Goal: Transaction & Acquisition: Purchase product/service

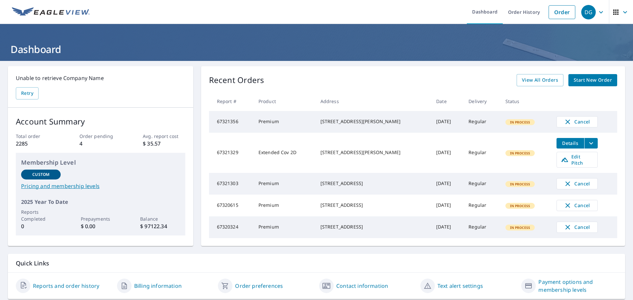
click at [43, 18] on link at bounding box center [51, 12] width 86 height 24
click at [563, 10] on link "Order" at bounding box center [562, 12] width 27 height 14
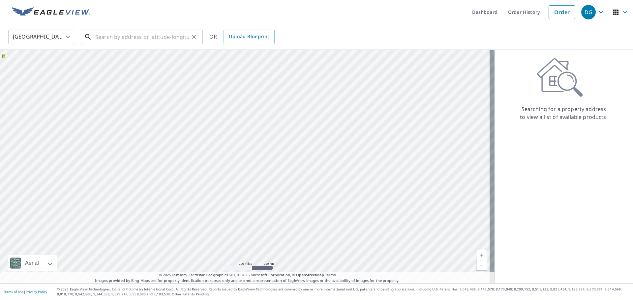
click at [155, 33] on input "text" at bounding box center [142, 37] width 94 height 18
paste input "[STREET_ADDRESS]"
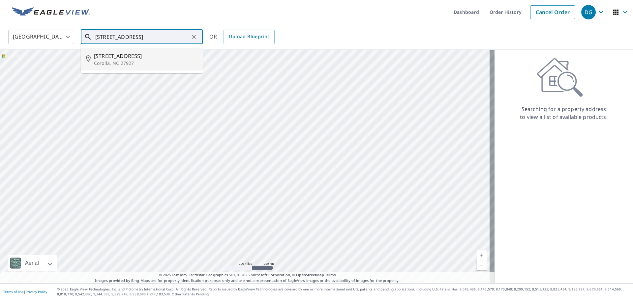
click at [145, 62] on p "Corolla, NC 27927" at bounding box center [146, 63] width 104 height 7
type input "[STREET_ADDRESS]"
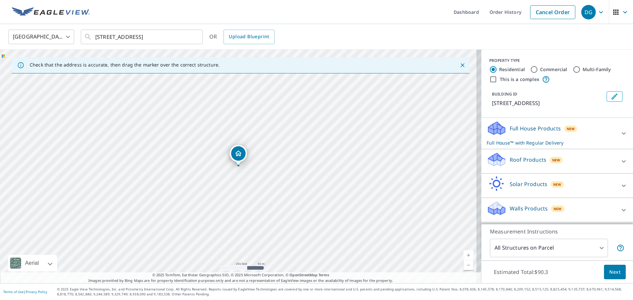
click at [530, 160] on p "Roof Products" at bounding box center [528, 160] width 37 height 8
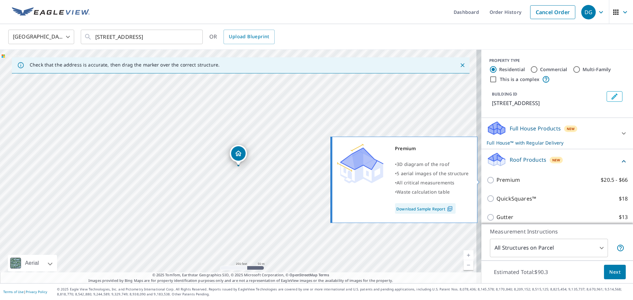
click at [501, 180] on p "Premium" at bounding box center [508, 180] width 23 height 8
click at [497, 180] on input "Premium $20.5 - $66" at bounding box center [492, 180] width 10 height 8
checkbox input "true"
checkbox input "false"
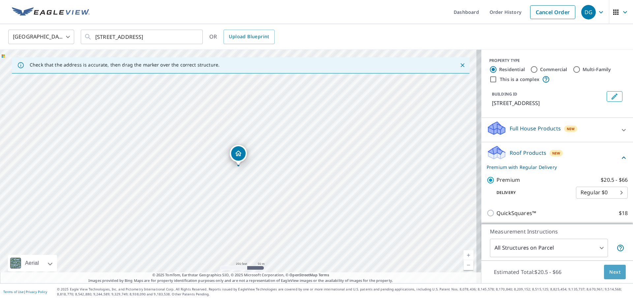
click at [608, 276] on button "Next" at bounding box center [615, 272] width 22 height 15
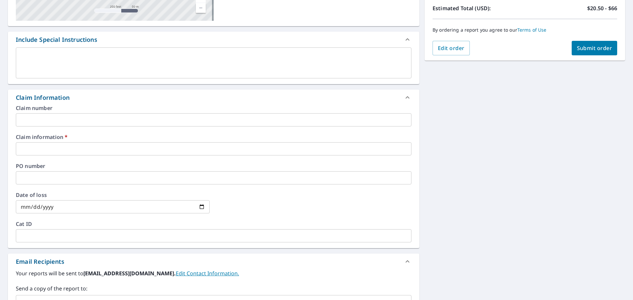
scroll to position [165, 0]
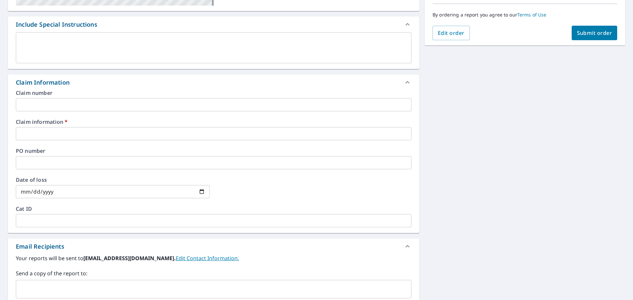
click at [76, 129] on input "text" at bounding box center [214, 133] width 396 height 13
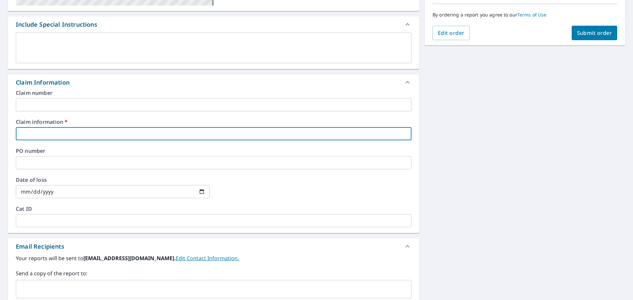
type input "[PERSON_NAME]"
checkbox input "true"
click at [61, 285] on input "text" at bounding box center [209, 289] width 380 height 13
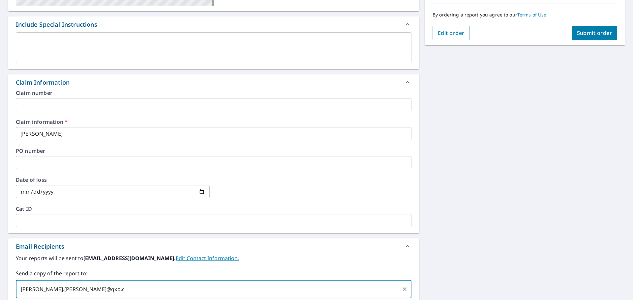
type input "[PERSON_NAME][EMAIL_ADDRESS][PERSON_NAME][DOMAIN_NAME]"
checkbox input "true"
type input "[PERSON_NAME][EMAIL_ADDRESS][PERSON_NAME][DOMAIN_NAME]"
drag, startPoint x: 81, startPoint y: 277, endPoint x: 215, endPoint y: 253, distance: 135.7
click at [121, 263] on div "Your reports will be sent to [EMAIL_ADDRESS][DOMAIN_NAME]. Edit Contact Informa…" at bounding box center [214, 277] width 396 height 44
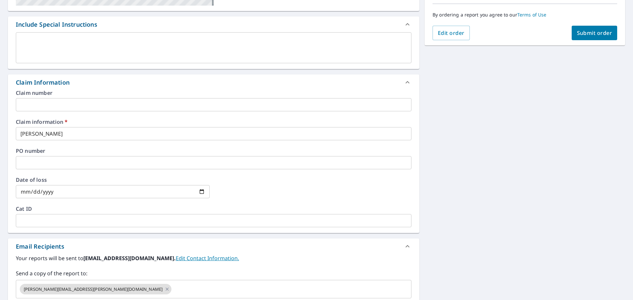
click at [482, 227] on div "[STREET_ADDRESS] Aerial Road A standard road map Aerial A detailed look from ab…" at bounding box center [316, 147] width 633 height 502
click at [602, 37] on button "Submit order" at bounding box center [595, 33] width 46 height 15
checkbox input "true"
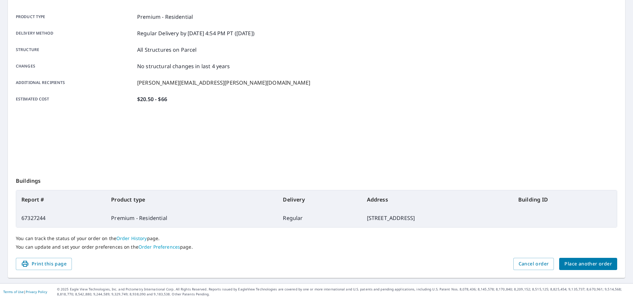
scroll to position [88, 0]
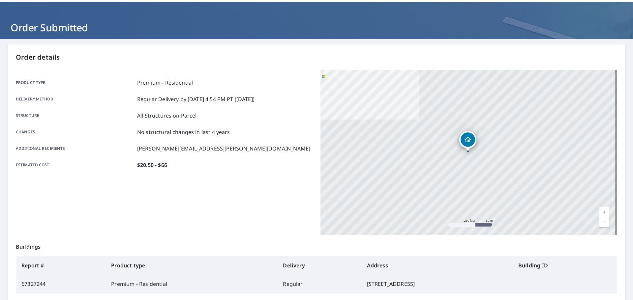
click at [255, 197] on div "Product type Premium - Residential Delivery method Regular Delivery by [DATE] 4…" at bounding box center [164, 152] width 297 height 165
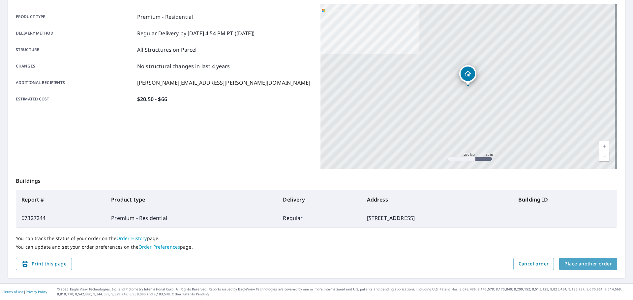
click at [596, 259] on button "Place another order" at bounding box center [588, 264] width 58 height 12
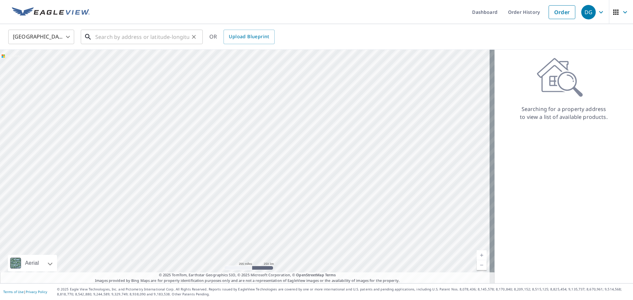
click at [130, 35] on input "text" at bounding box center [142, 37] width 94 height 18
paste input "[STREET_ADDRESS]"
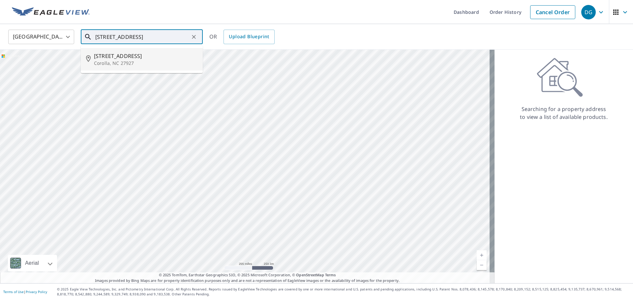
click at [138, 50] on li "[STREET_ADDRESS]" at bounding box center [142, 59] width 122 height 22
type input "[STREET_ADDRESS]"
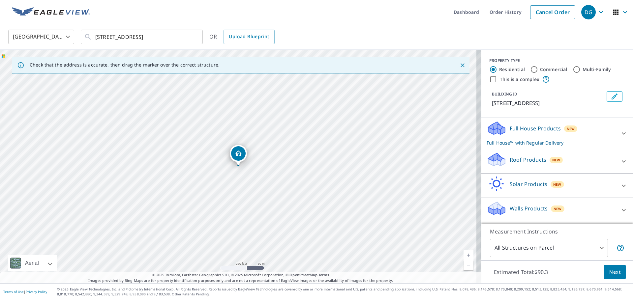
click at [532, 158] on body "DG DG Dashboard Order History Cancel Order DG United States [GEOGRAPHIC_DATA] ​…" at bounding box center [316, 150] width 633 height 300
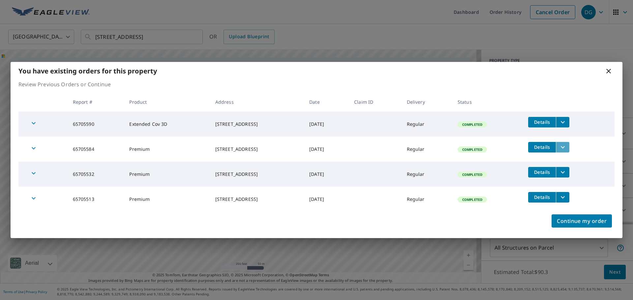
click at [570, 149] on button "filesDropdownBtn-65705584" at bounding box center [563, 147] width 14 height 11
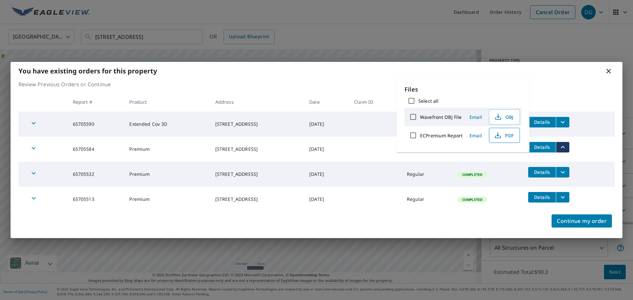
click at [514, 134] on span "PDF" at bounding box center [503, 136] width 21 height 8
click at [570, 122] on button "filesDropdownBtn-65705590" at bounding box center [563, 122] width 14 height 11
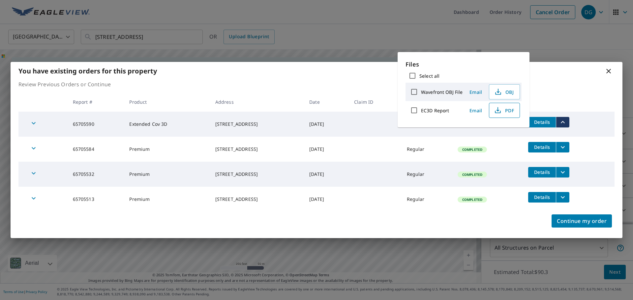
click at [496, 104] on button "PDF" at bounding box center [504, 110] width 31 height 15
click at [609, 73] on icon at bounding box center [609, 71] width 8 height 8
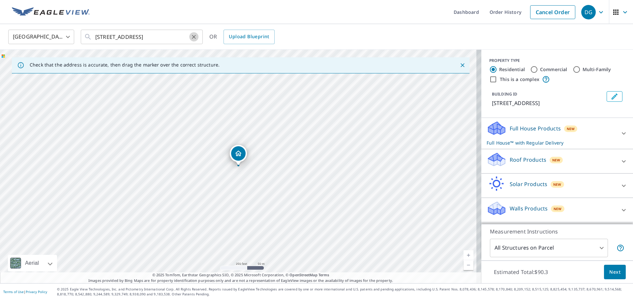
click at [193, 38] on icon "Clear" at bounding box center [194, 37] width 7 height 7
click at [556, 12] on link "Cancel Order" at bounding box center [552, 12] width 45 height 14
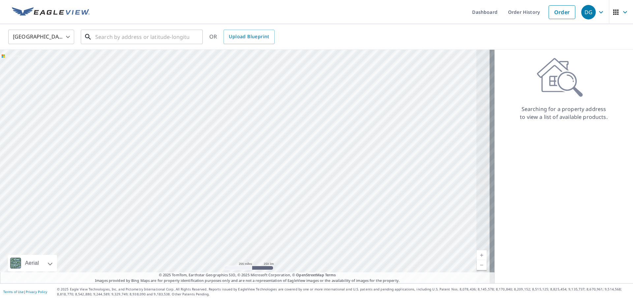
click at [122, 28] on input "text" at bounding box center [142, 37] width 94 height 18
paste input "[STREET_ADDRESS]"
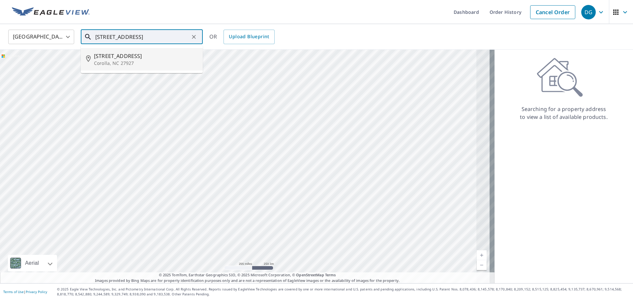
click at [144, 60] on p "Corolla, NC 27927" at bounding box center [146, 63] width 104 height 7
type input "[STREET_ADDRESS]"
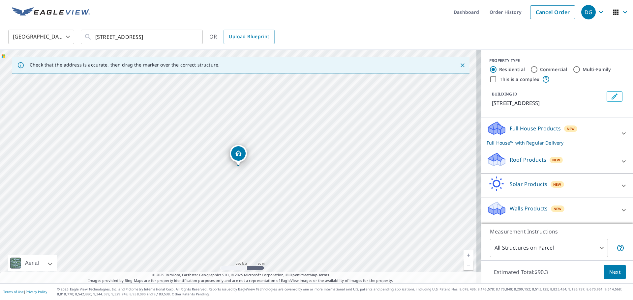
click at [526, 160] on p "Roof Products" at bounding box center [528, 160] width 37 height 8
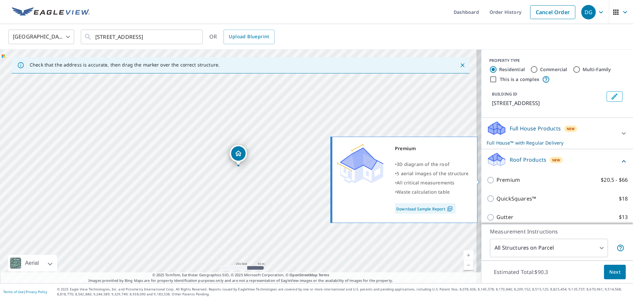
click at [503, 181] on p "Premium" at bounding box center [508, 180] width 23 height 8
click at [497, 181] on input "Premium $20.5 - $66" at bounding box center [492, 180] width 10 height 8
checkbox input "true"
checkbox input "false"
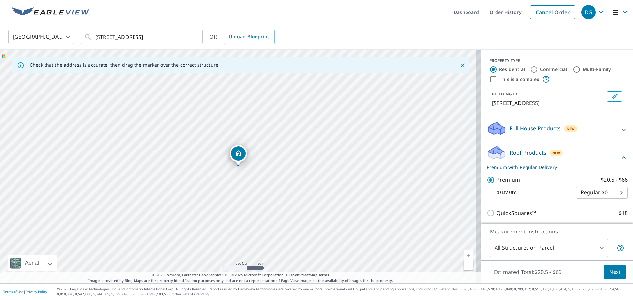
click at [615, 269] on span "Next" at bounding box center [615, 272] width 11 height 8
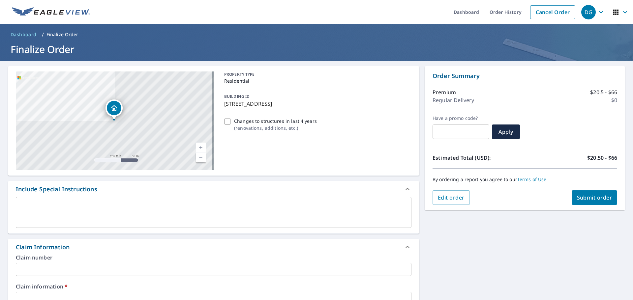
scroll to position [99, 0]
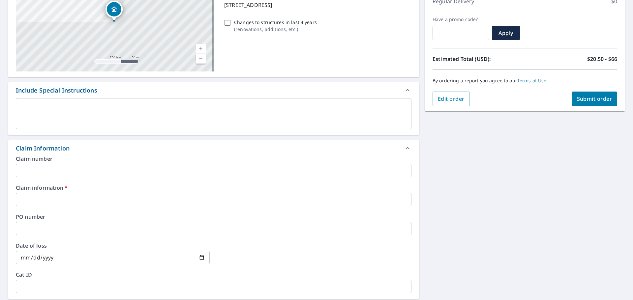
click at [31, 204] on input "text" at bounding box center [214, 199] width 396 height 13
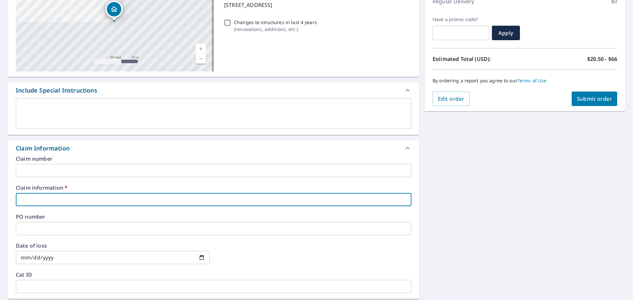
type input "[PERSON_NAME]"
checkbox input "true"
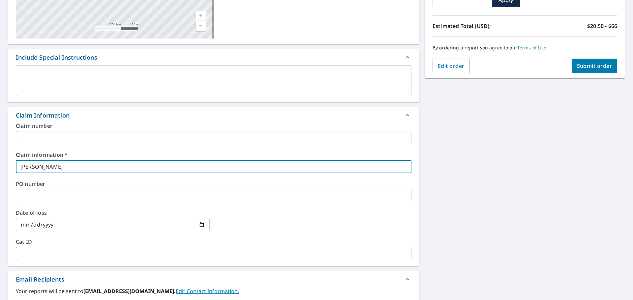
scroll to position [198, 0]
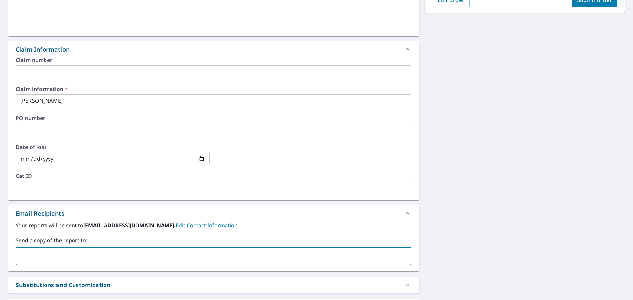
click at [68, 261] on input "text" at bounding box center [209, 256] width 380 height 13
type input "[PERSON_NAME][EMAIL_ADDRESS][PERSON_NAME][DOMAIN_NAME]"
click at [502, 212] on div "[STREET_ADDRESS] Aerial Road A standard road map Aerial A detailed look from ab…" at bounding box center [316, 114] width 633 height 502
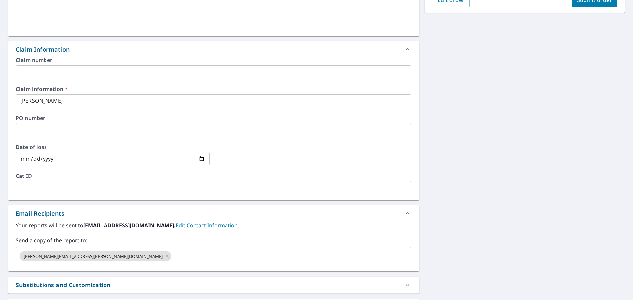
scroll to position [0, 0]
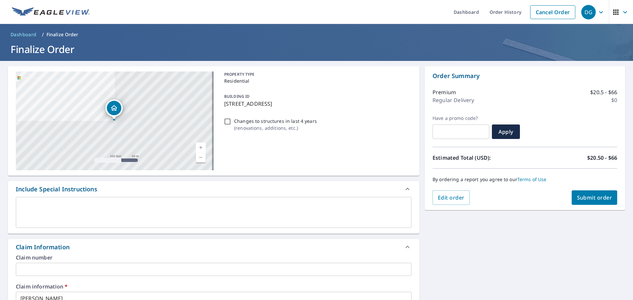
click at [593, 196] on span "Submit order" at bounding box center [594, 197] width 35 height 7
checkbox input "true"
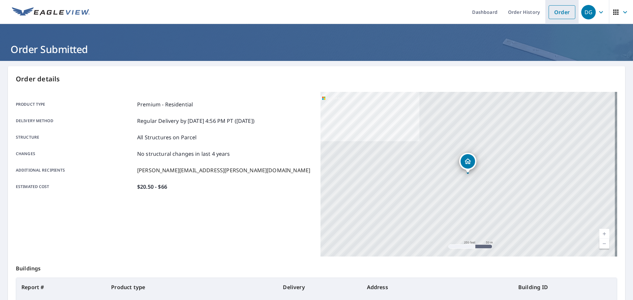
click at [558, 11] on link "Order" at bounding box center [562, 12] width 27 height 14
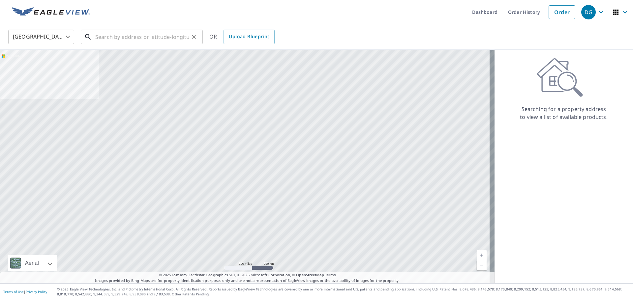
click at [134, 42] on input "text" at bounding box center [142, 37] width 94 height 18
paste input "[STREET_ADDRESS]"
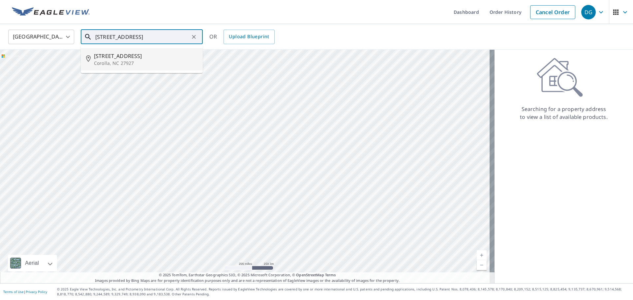
click at [141, 62] on p "Corolla, NC 27927" at bounding box center [146, 63] width 104 height 7
type input "[STREET_ADDRESS]"
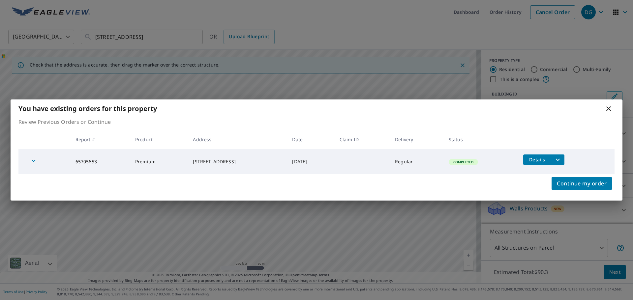
click at [607, 106] on icon at bounding box center [609, 109] width 8 height 8
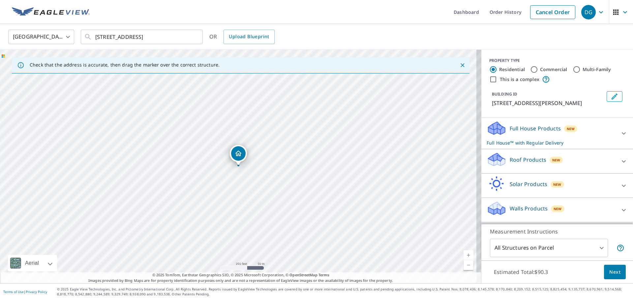
click at [608, 109] on div "BUILDING ID [STREET_ADDRESS]" at bounding box center [557, 99] width 136 height 21
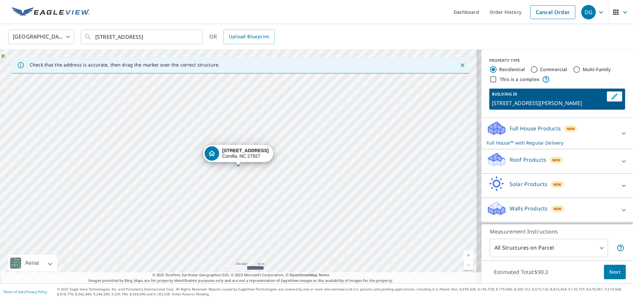
click at [539, 165] on div "Roof Products New" at bounding box center [551, 161] width 129 height 19
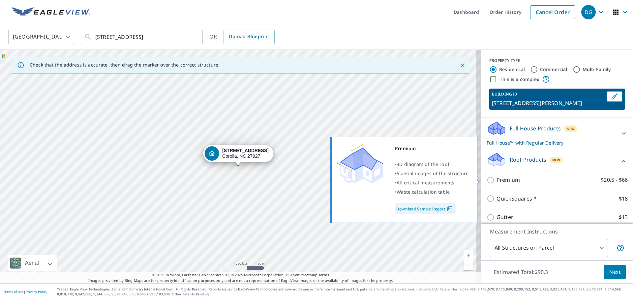
click at [508, 180] on p "Premium" at bounding box center [508, 180] width 23 height 8
click at [497, 180] on input "Premium $20.5 - $66" at bounding box center [492, 180] width 10 height 8
checkbox input "true"
checkbox input "false"
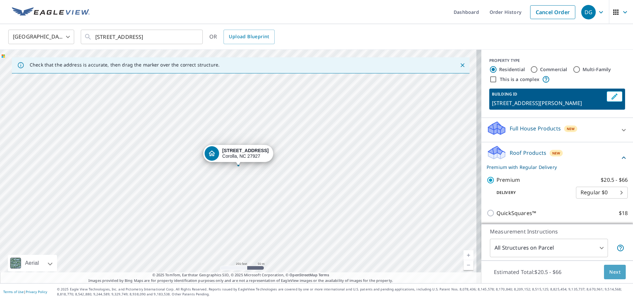
click at [614, 270] on span "Next" at bounding box center [615, 272] width 11 height 8
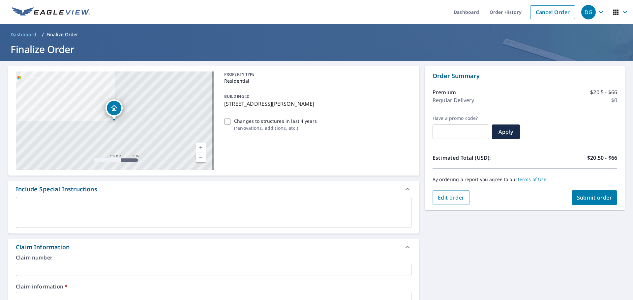
scroll to position [66, 0]
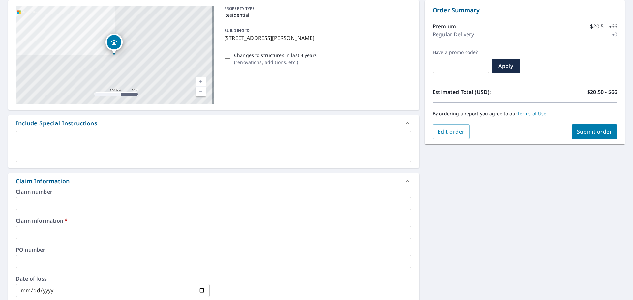
click at [31, 236] on input "text" at bounding box center [214, 232] width 396 height 13
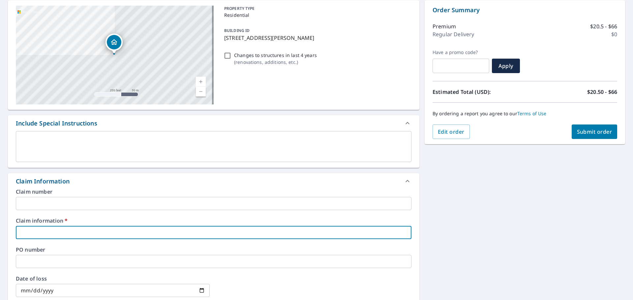
type input "[PERSON_NAME]"
checkbox input "true"
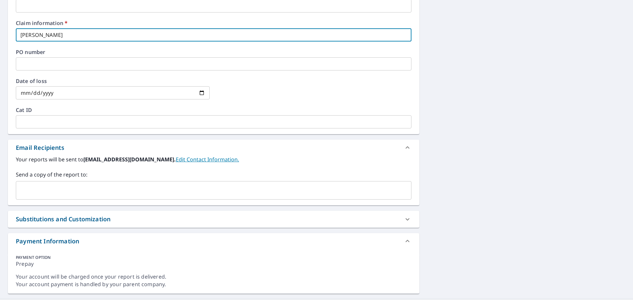
scroll to position [280, 0]
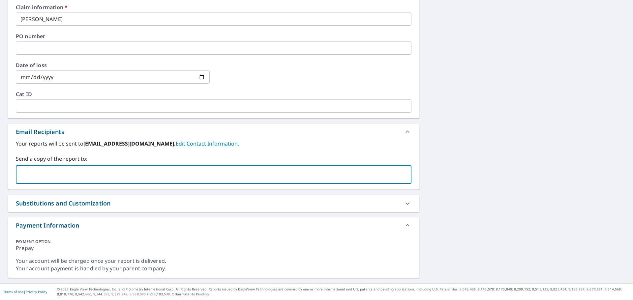
click at [49, 181] on input "text" at bounding box center [209, 175] width 380 height 13
type input "[PERSON_NAME][EMAIL_ADDRESS][PERSON_NAME][DOMAIN_NAME]"
click at [503, 126] on div "[STREET_ADDRESS] A standard road map Aerial A detailed look from above Labels L…" at bounding box center [316, 32] width 633 height 502
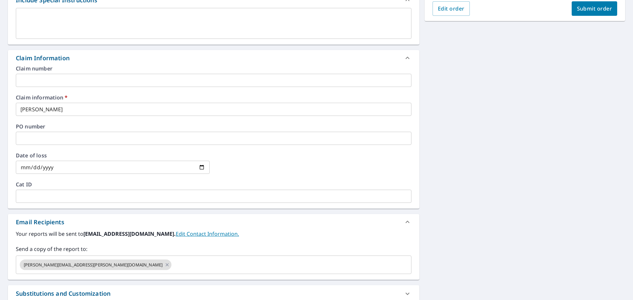
scroll to position [16, 0]
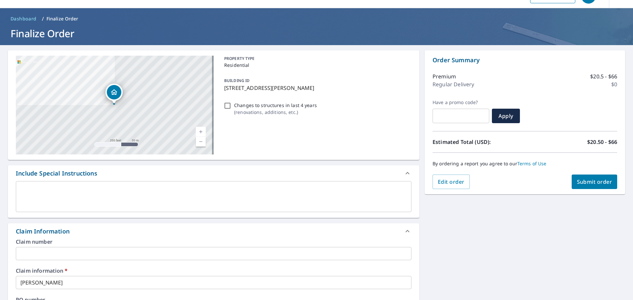
click at [456, 272] on div "[STREET_ADDRESS] A standard road map Aerial A detailed look from above Labels L…" at bounding box center [316, 296] width 633 height 502
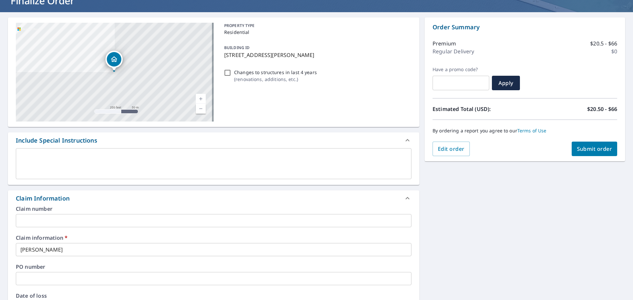
scroll to position [0, 0]
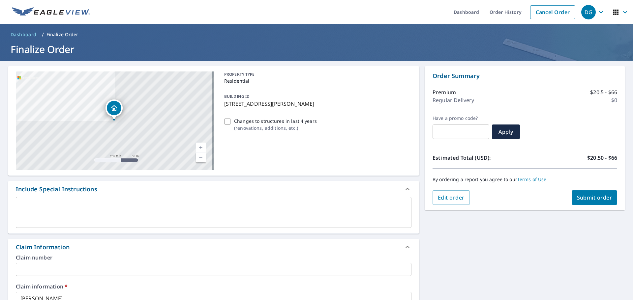
click at [592, 200] on span "Submit order" at bounding box center [594, 197] width 35 height 7
checkbox input "true"
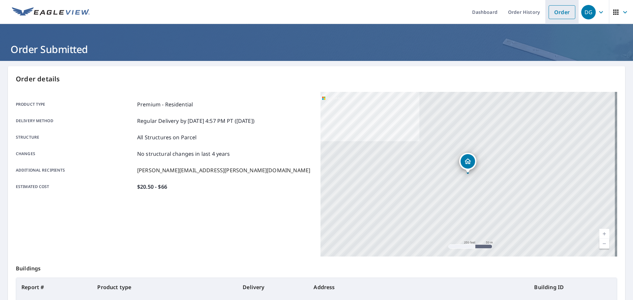
click at [557, 8] on link "Order" at bounding box center [562, 12] width 27 height 14
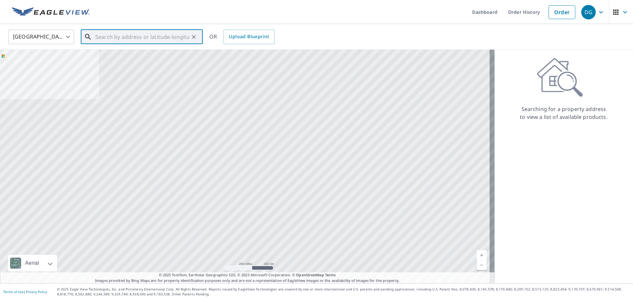
click at [130, 40] on input "text" at bounding box center [142, 37] width 94 height 18
paste input "[STREET_ADDRESS]"
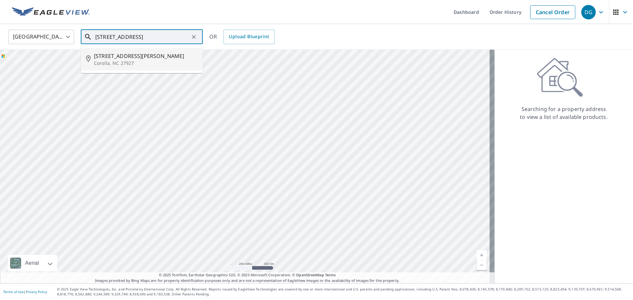
click at [126, 53] on span "[STREET_ADDRESS][PERSON_NAME]" at bounding box center [146, 56] width 104 height 8
type input "[STREET_ADDRESS]"
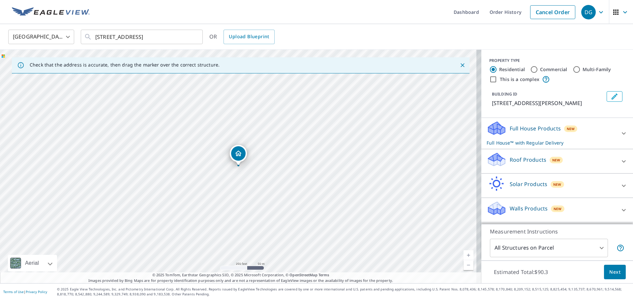
click at [521, 158] on p "Roof Products" at bounding box center [528, 160] width 37 height 8
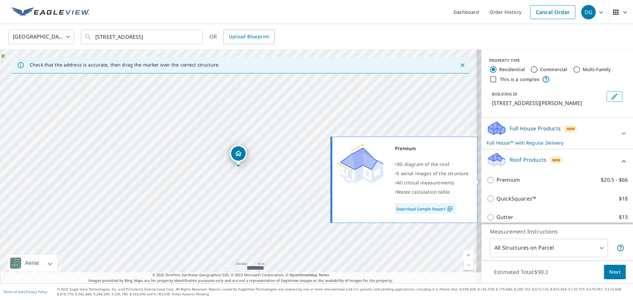
click at [507, 179] on p "Premium" at bounding box center [508, 180] width 23 height 8
click at [497, 179] on input "Premium $20.5 - $66" at bounding box center [492, 180] width 10 height 8
checkbox input "true"
checkbox input "false"
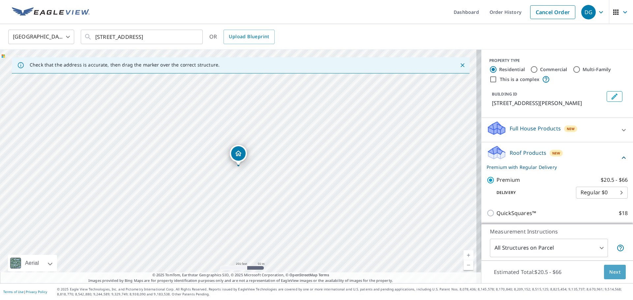
click at [608, 277] on button "Next" at bounding box center [615, 272] width 22 height 15
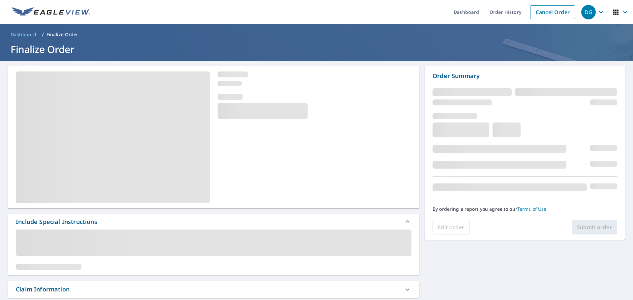
scroll to position [198, 0]
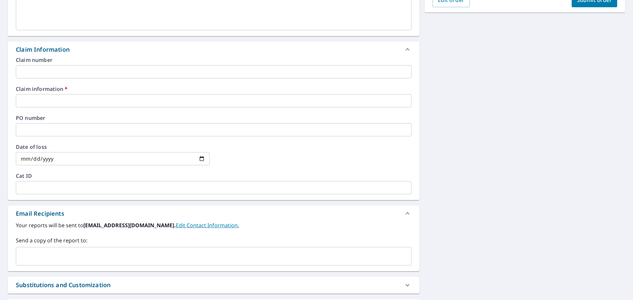
click at [67, 100] on input "text" at bounding box center [214, 100] width 396 height 13
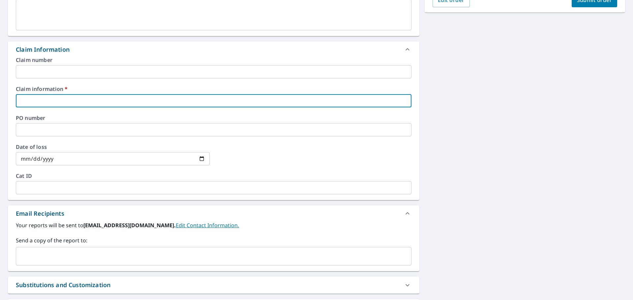
type input "[PERSON_NAME]"
checkbox input "true"
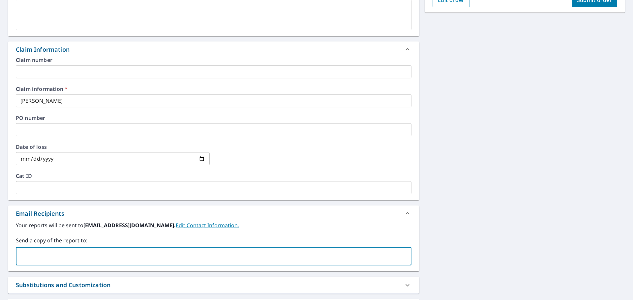
click at [67, 251] on input "text" at bounding box center [209, 256] width 380 height 13
type input "[PERSON_NAME][EMAIL_ADDRESS][PERSON_NAME][DOMAIN_NAME]"
click at [553, 185] on div "[STREET_ADDRESS] A standard road map Aerial A detailed look from above Labels L…" at bounding box center [316, 114] width 633 height 502
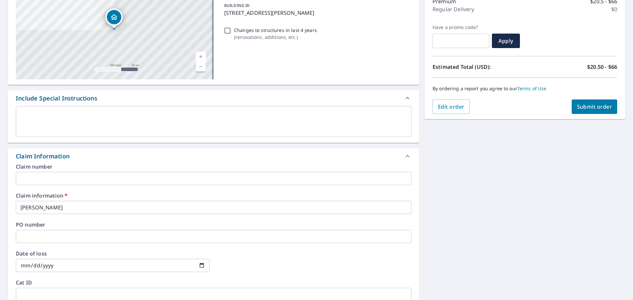
scroll to position [0, 0]
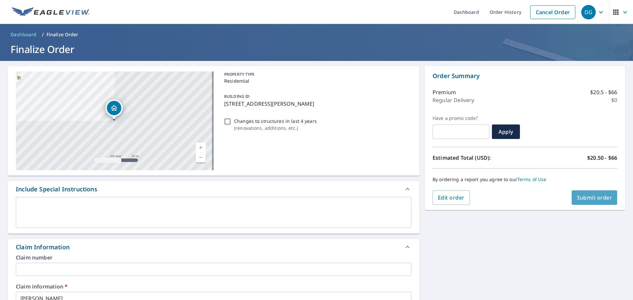
click at [582, 200] on span "Submit order" at bounding box center [594, 197] width 35 height 7
checkbox input "true"
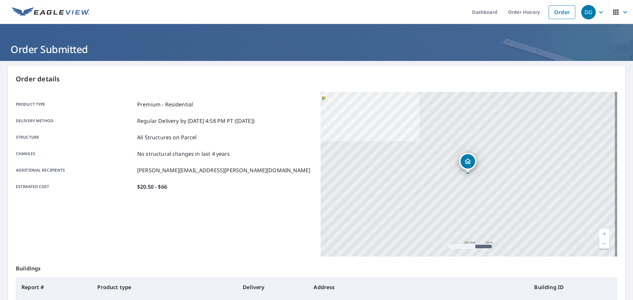
click at [145, 61] on main "Order details Product type Premium - Residential Delivery method Regular Delive…" at bounding box center [316, 216] width 633 height 310
drag, startPoint x: 12, startPoint y: 51, endPoint x: 145, endPoint y: 48, distance: 134.0
click at [171, 46] on h1 "Order Submitted" at bounding box center [316, 50] width 617 height 14
click at [87, 48] on h1 "Order Submitted" at bounding box center [316, 50] width 617 height 14
drag, startPoint x: 93, startPoint y: 52, endPoint x: 7, endPoint y: 45, distance: 87.0
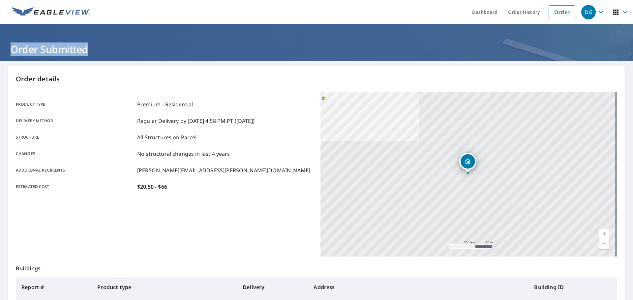
click at [7, 45] on header "Order Submitted" at bounding box center [316, 42] width 633 height 37
click at [12, 55] on h1 "Order Submitted" at bounding box center [316, 50] width 617 height 14
drag, startPoint x: 12, startPoint y: 48, endPoint x: 90, endPoint y: 49, distance: 77.8
click at [104, 53] on h1 "Order Submitted" at bounding box center [316, 50] width 617 height 14
click at [79, 47] on h1 "Order Submitted" at bounding box center [316, 50] width 617 height 14
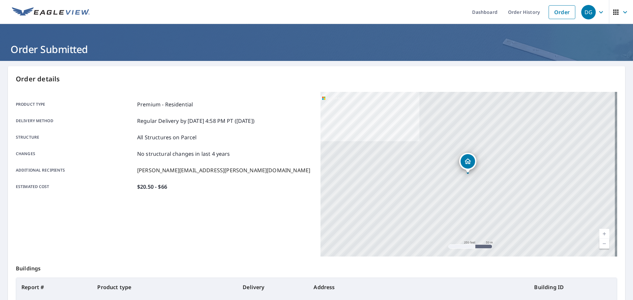
click at [92, 48] on h1 "Order Submitted" at bounding box center [316, 50] width 617 height 14
drag, startPoint x: 92, startPoint y: 49, endPoint x: 19, endPoint y: 46, distance: 72.6
click at [19, 46] on h1 "Order Submitted" at bounding box center [316, 50] width 617 height 14
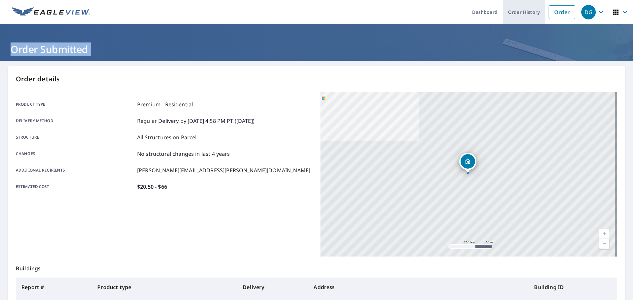
click at [507, 8] on link "Order History" at bounding box center [524, 12] width 43 height 24
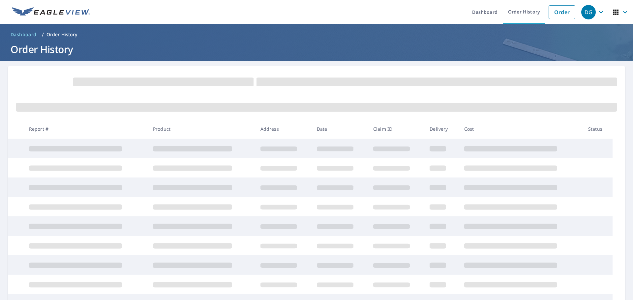
click at [16, 84] on form at bounding box center [317, 81] width 602 height 15
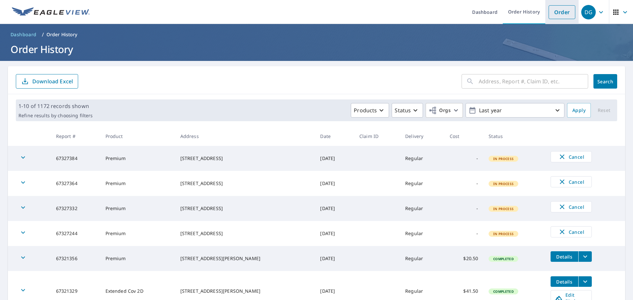
click at [558, 15] on link "Order" at bounding box center [562, 12] width 27 height 14
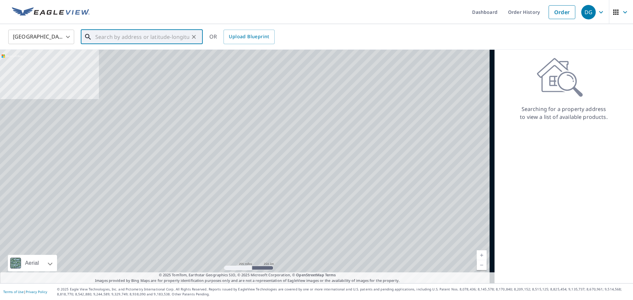
click at [126, 39] on input "text" at bounding box center [142, 37] width 94 height 18
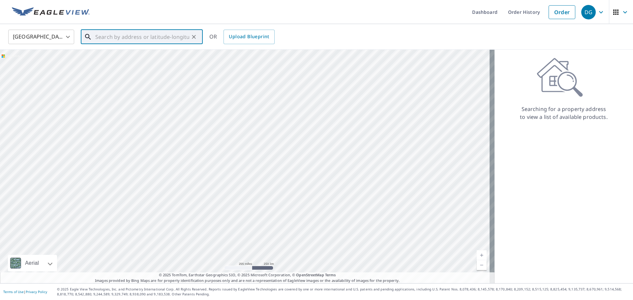
paste input "[STREET_ADDRESS][PERSON_NAME]"
click at [101, 66] on p "[GEOGRAPHIC_DATA]" at bounding box center [146, 63] width 104 height 7
type input "[STREET_ADDRESS][PERSON_NAME]"
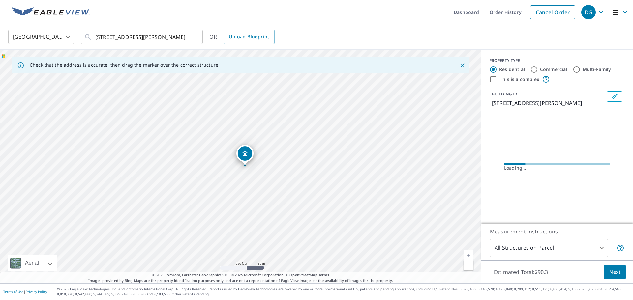
scroll to position [0, 0]
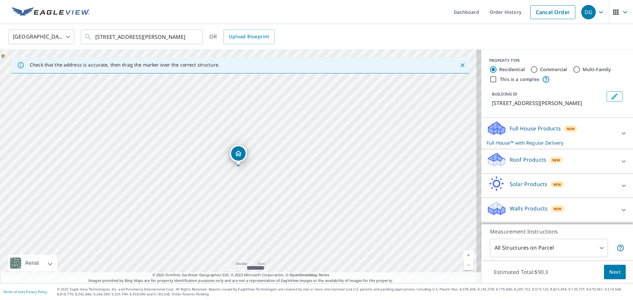
click at [522, 164] on p "Roof Products" at bounding box center [528, 160] width 37 height 8
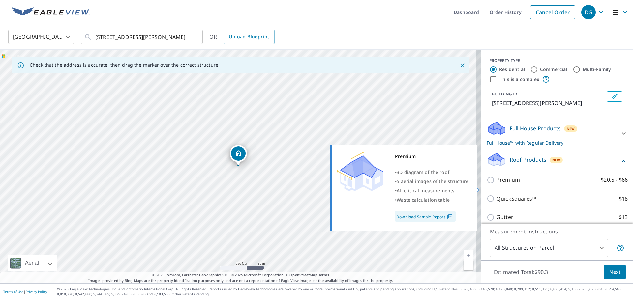
click at [487, 184] on input "Premium $20.5 - $66" at bounding box center [492, 180] width 10 height 8
checkbox input "true"
checkbox input "false"
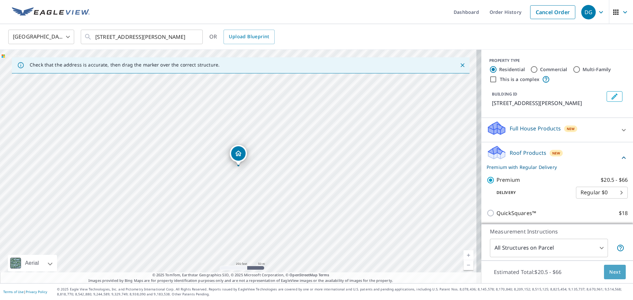
click at [610, 272] on span "Next" at bounding box center [615, 272] width 11 height 8
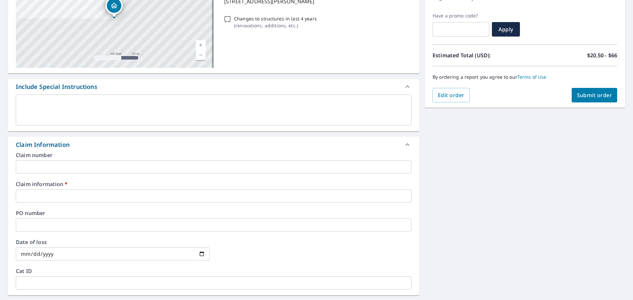
scroll to position [198, 0]
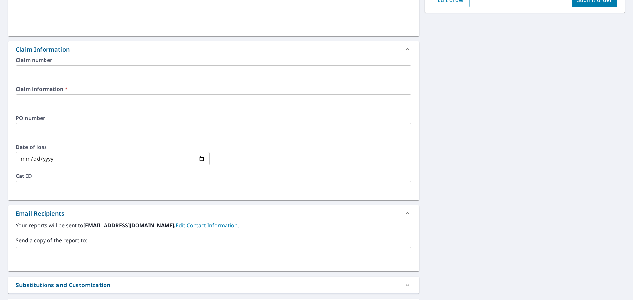
click at [49, 100] on input "text" at bounding box center [214, 100] width 396 height 13
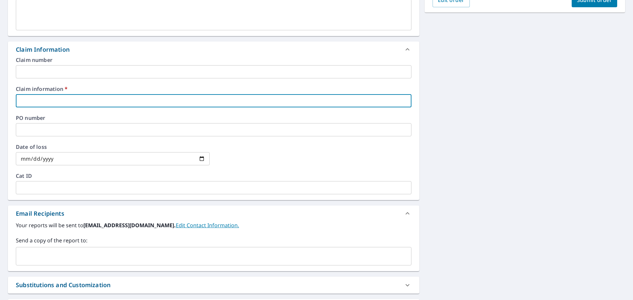
type input "R"
checkbox input "true"
type input "Ra"
checkbox input "true"
type input "Ral"
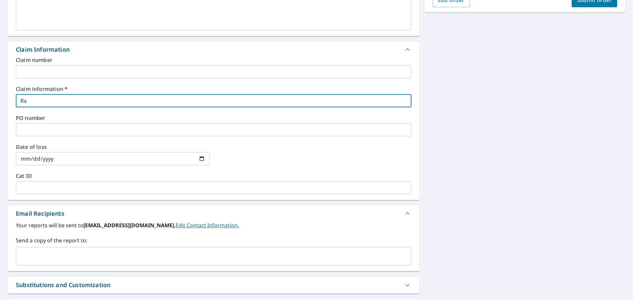
checkbox input "true"
type input "Ralp"
checkbox input "true"
type input "[PERSON_NAME]"
checkbox input "true"
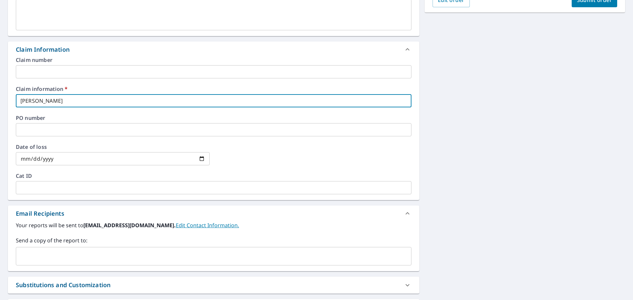
type input "[PERSON_NAME]"
checkbox input "true"
type input "[PERSON_NAME]"
checkbox input "true"
type input "Ralph Cl"
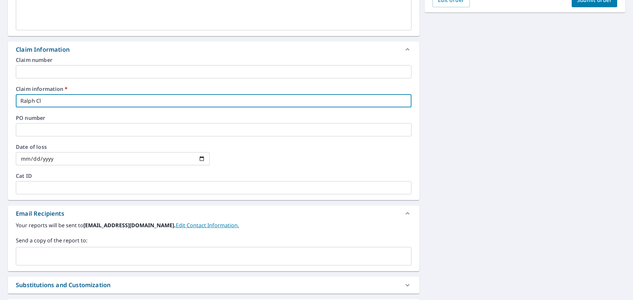
checkbox input "true"
type input "[PERSON_NAME]"
checkbox input "true"
type input "[PERSON_NAME]"
checkbox input "true"
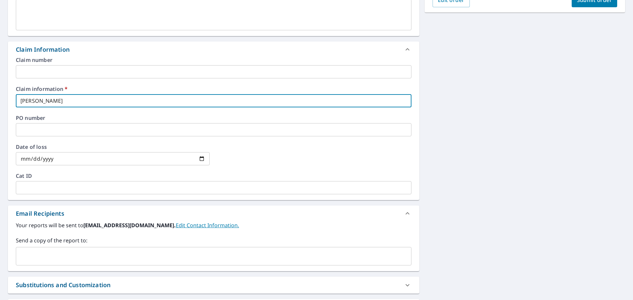
type input "[PERSON_NAME]"
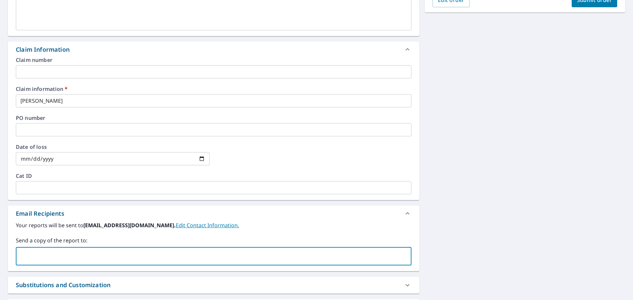
click at [73, 259] on input "text" at bounding box center [209, 256] width 380 height 13
type input "[PERSON_NAME].[PERSON_NAME]@qxo.c"
checkbox input "true"
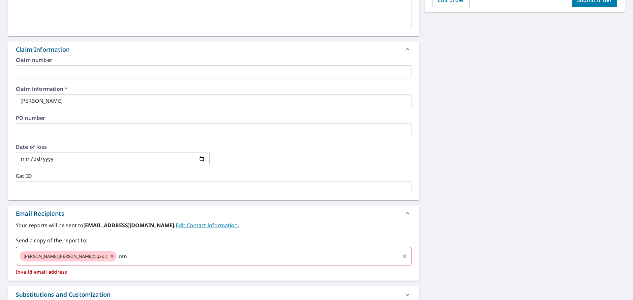
type input "o"
checkbox input "true"
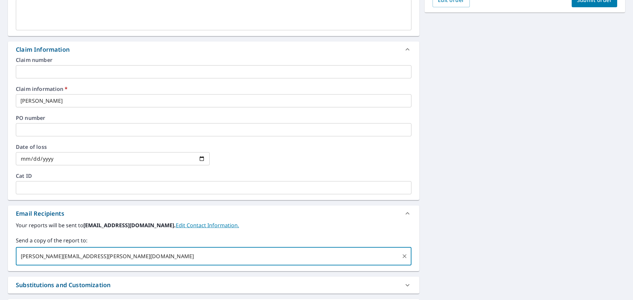
type input "[PERSON_NAME][EMAIL_ADDRESS][PERSON_NAME][DOMAIN_NAME]"
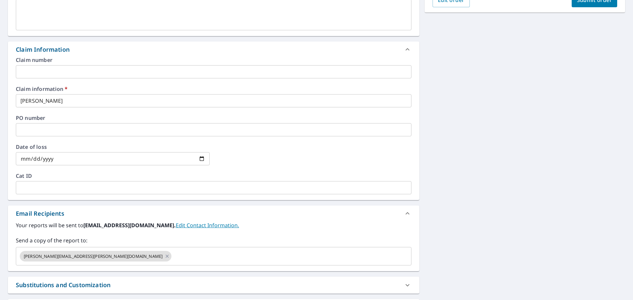
click at [499, 158] on div "[STREET_ADDRESS][PERSON_NAME] Aerial Road A standard road map Aerial A detailed…" at bounding box center [316, 114] width 633 height 502
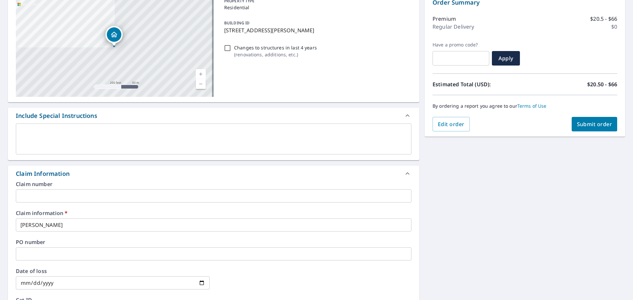
scroll to position [0, 0]
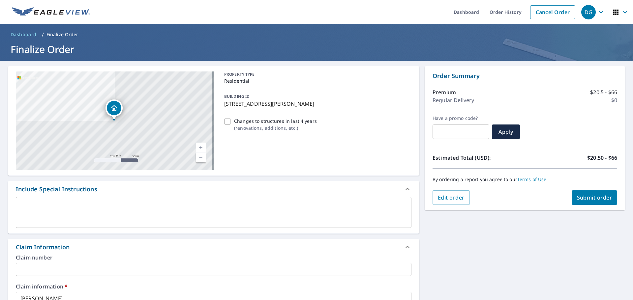
click at [585, 194] on span "Submit order" at bounding box center [594, 197] width 35 height 7
checkbox input "true"
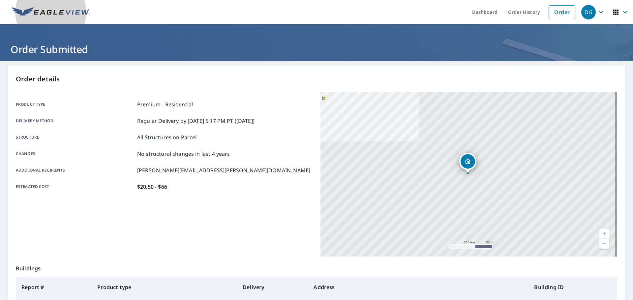
click at [40, 10] on img at bounding box center [51, 12] width 78 height 10
